Goal: Find specific page/section: Find specific page/section

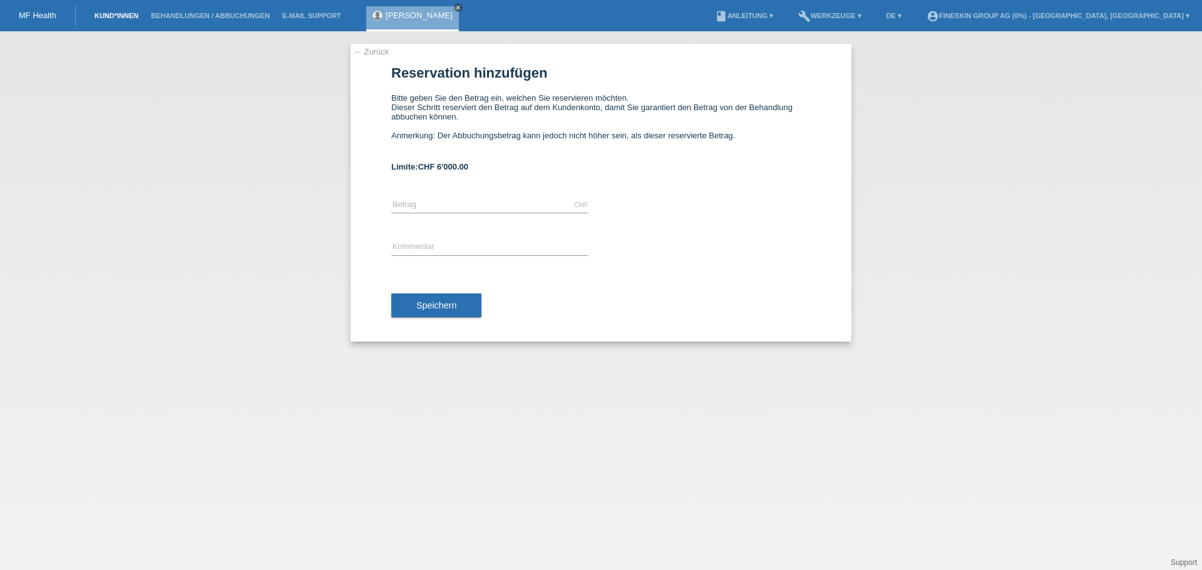
click at [103, 18] on link "Kund*innen" at bounding box center [116, 16] width 56 height 8
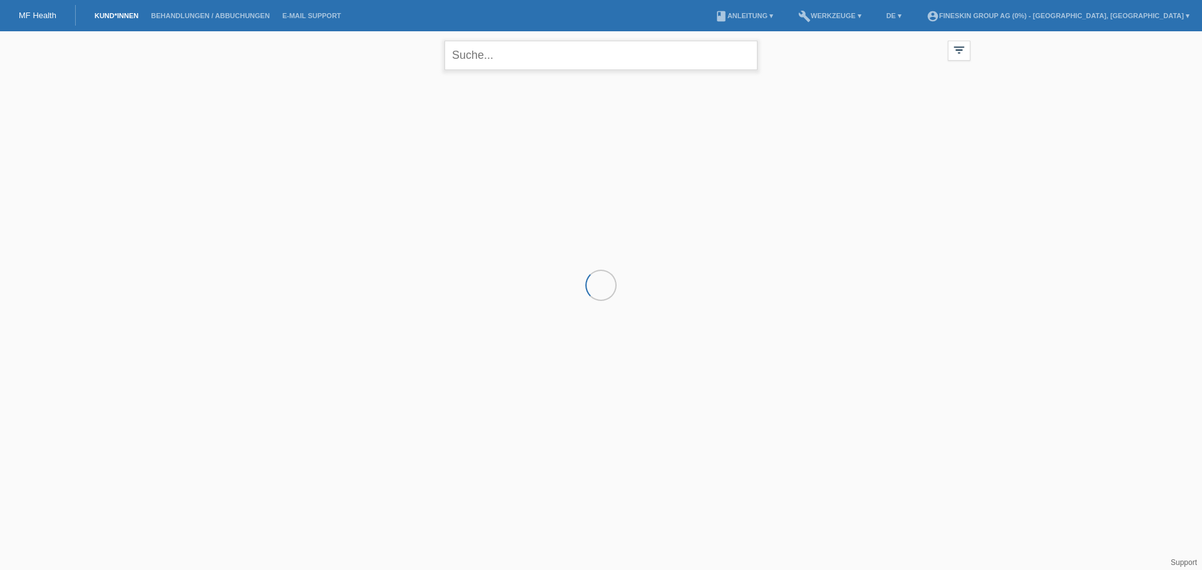
click at [495, 59] on input "text" at bounding box center [600, 55] width 313 height 29
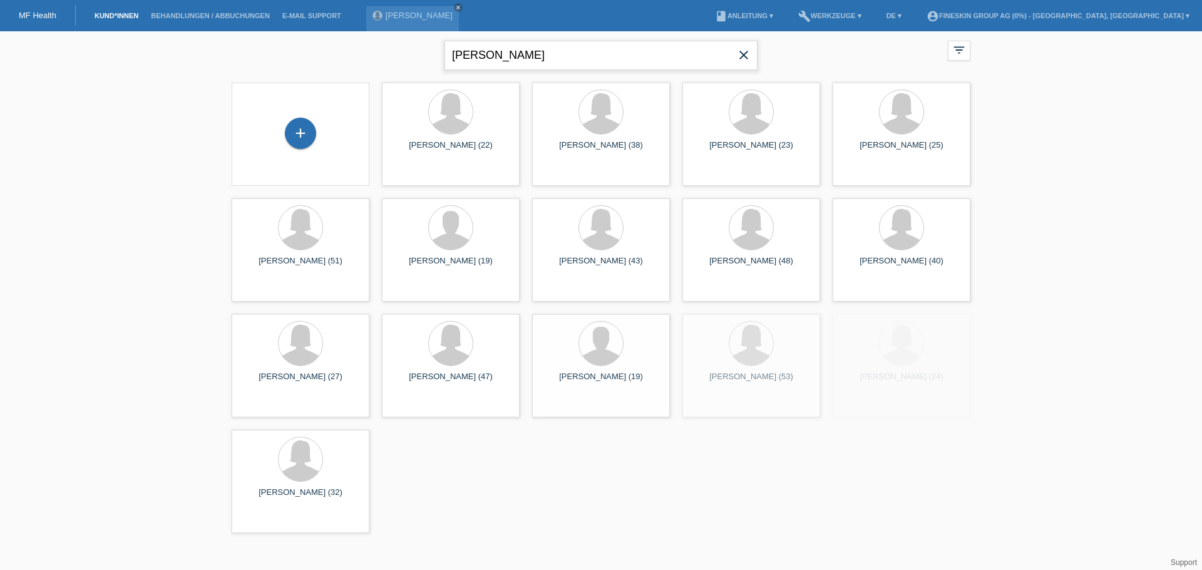
type input "wolfer"
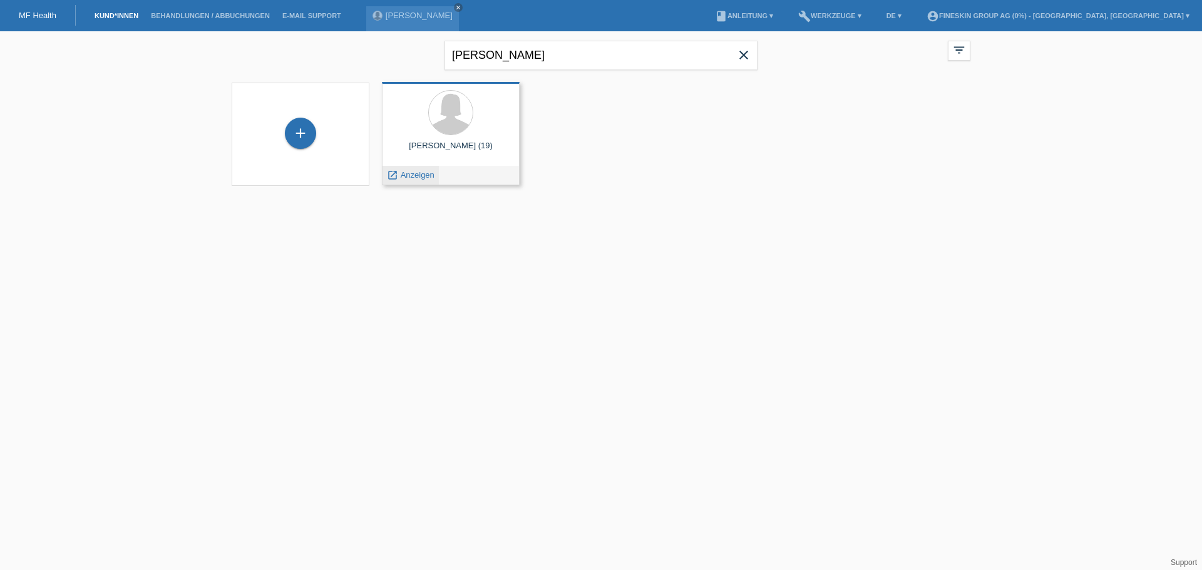
click at [427, 178] on span "Anzeigen" at bounding box center [418, 174] width 34 height 9
